Goal: Information Seeking & Learning: Learn about a topic

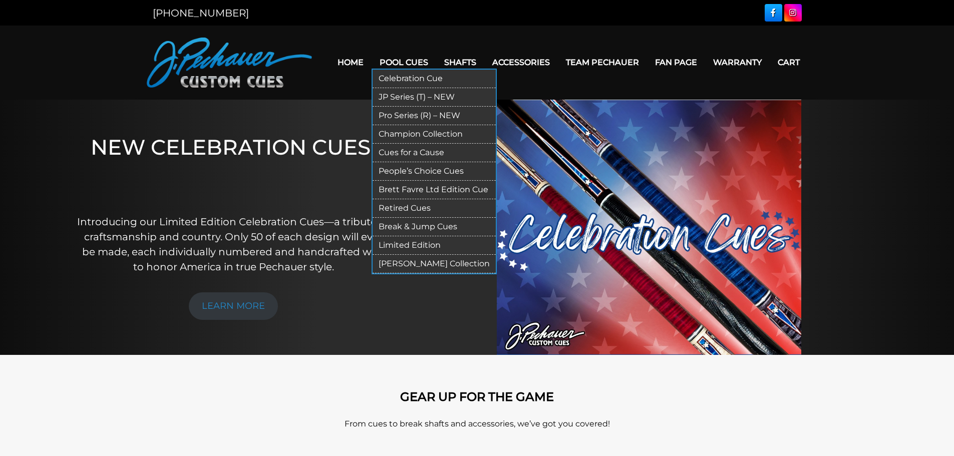
click at [391, 78] on link "Celebration Cue" at bounding box center [433, 79] width 123 height 19
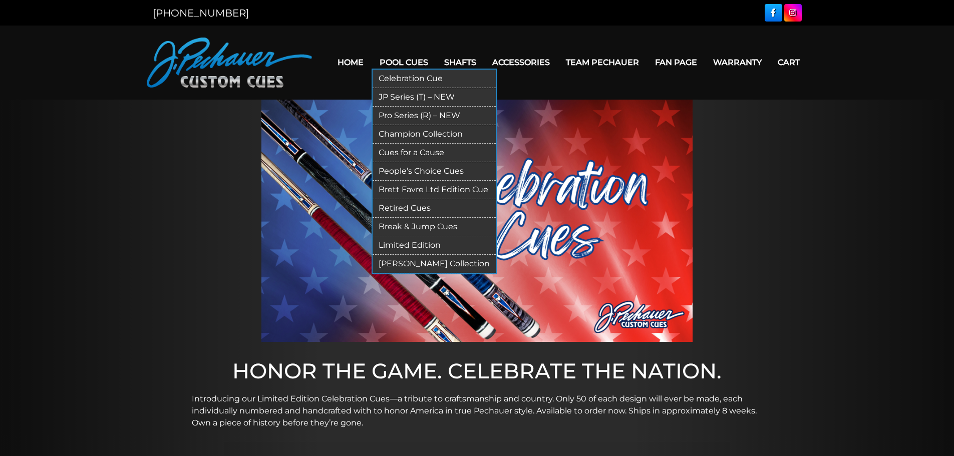
click at [406, 94] on link "JP Series (T) – NEW" at bounding box center [433, 97] width 123 height 19
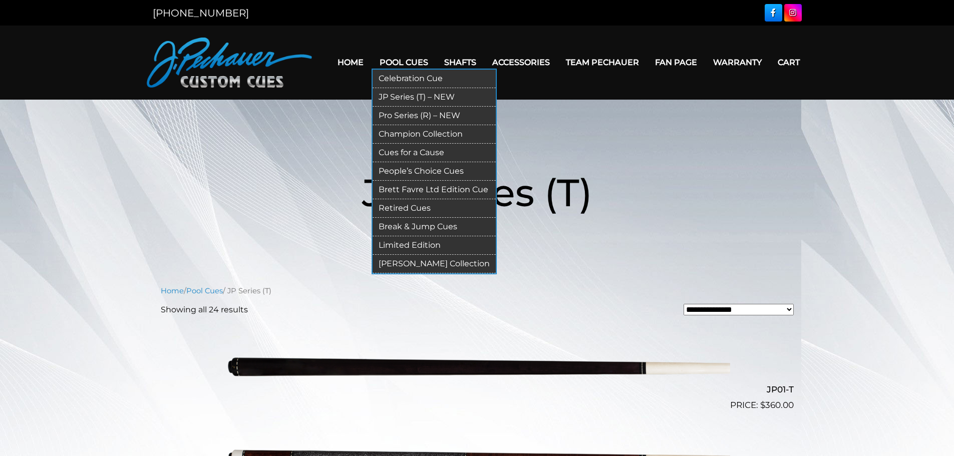
click at [409, 115] on link "Pro Series (R) – NEW" at bounding box center [433, 116] width 123 height 19
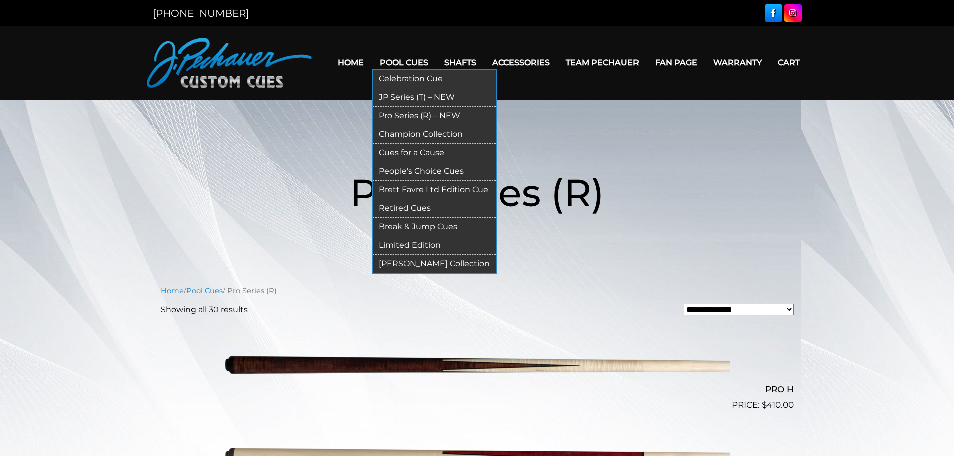
click at [381, 134] on link "Champion Collection" at bounding box center [433, 134] width 123 height 19
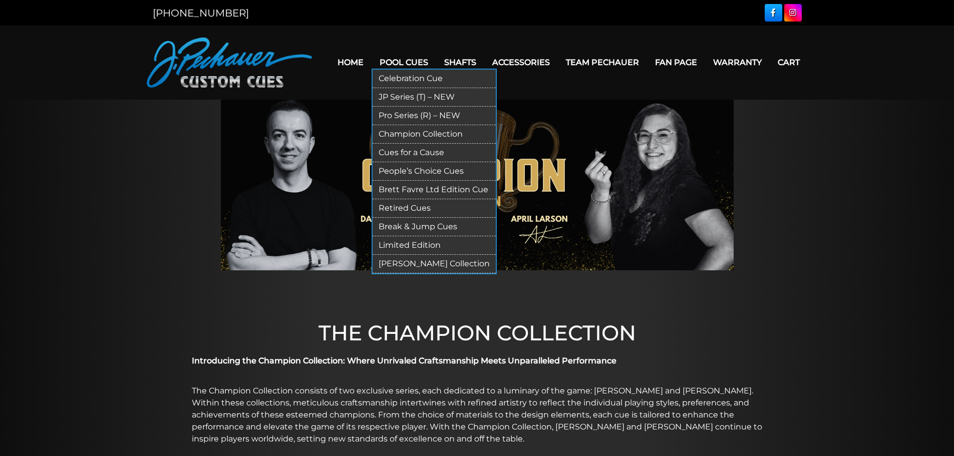
click at [414, 242] on link "Limited Edition" at bounding box center [433, 245] width 123 height 19
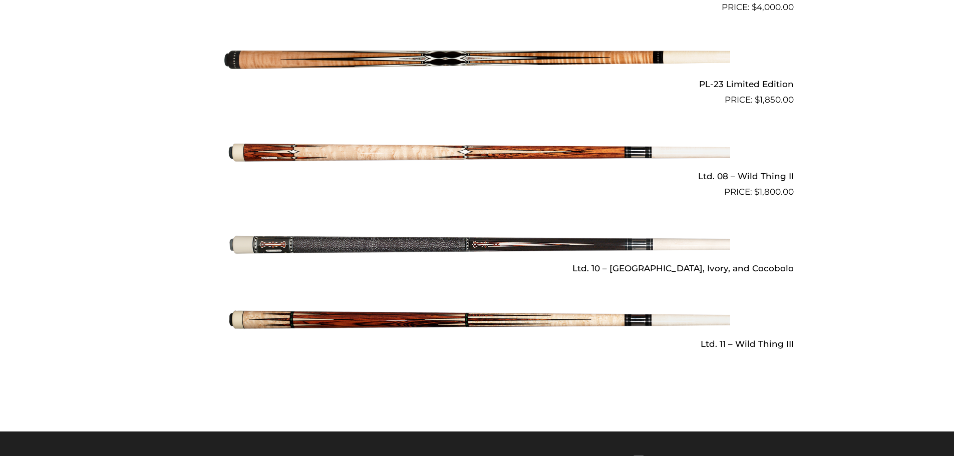
scroll to position [1353, 0]
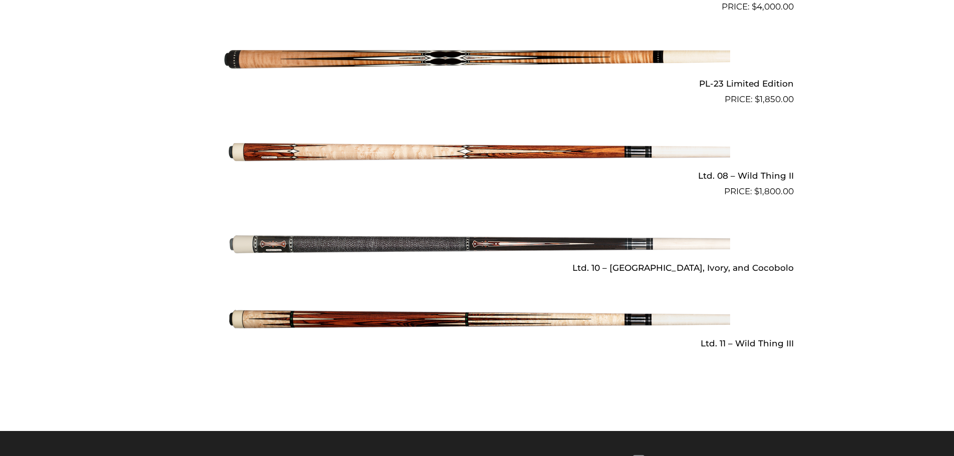
click at [416, 306] on img at bounding box center [477, 319] width 506 height 84
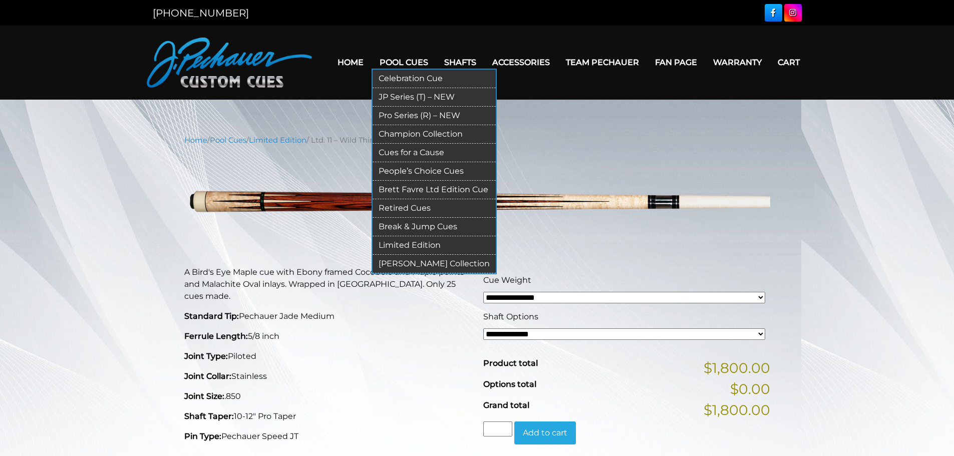
click at [395, 264] on link "[PERSON_NAME] Collection" at bounding box center [433, 264] width 123 height 19
